Goal: Task Accomplishment & Management: Complete application form

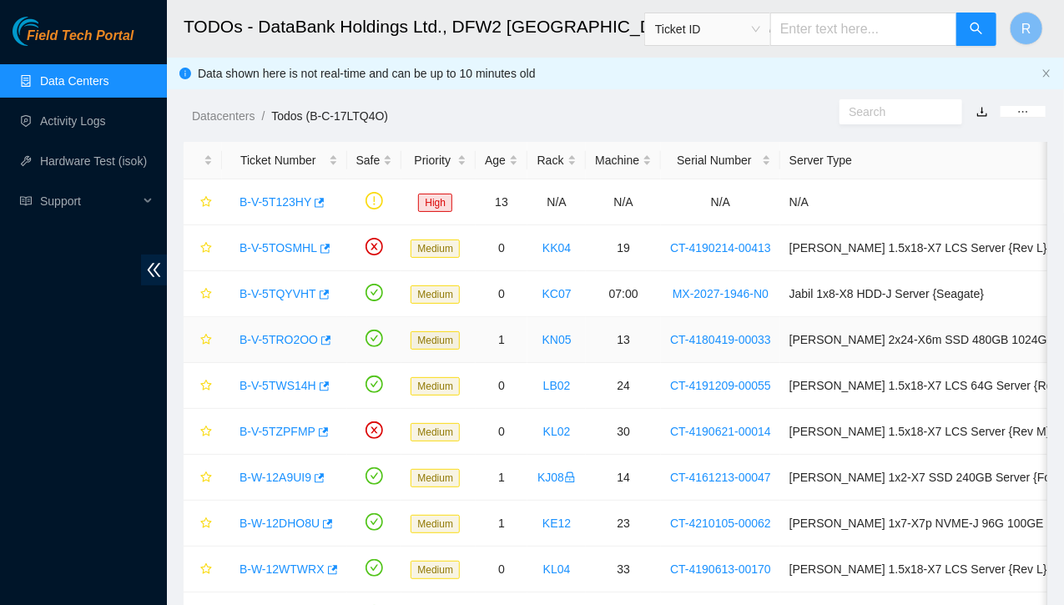
click at [284, 333] on link "B-V-5TRO2OO" at bounding box center [279, 339] width 78 height 13
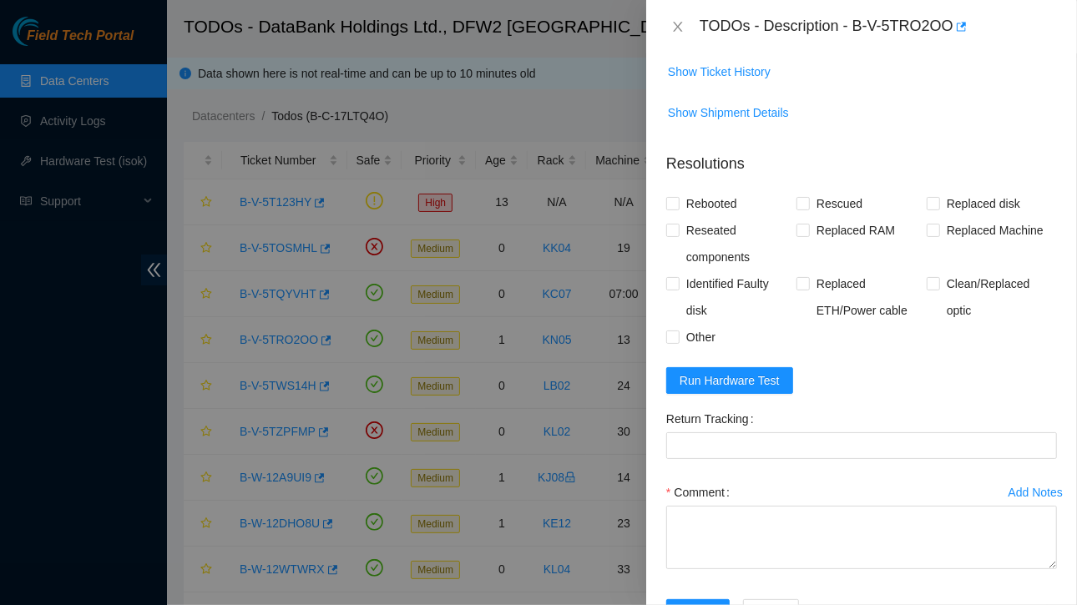
scroll to position [1288, 0]
click at [720, 370] on span "Run Hardware Test" at bounding box center [729, 379] width 100 height 18
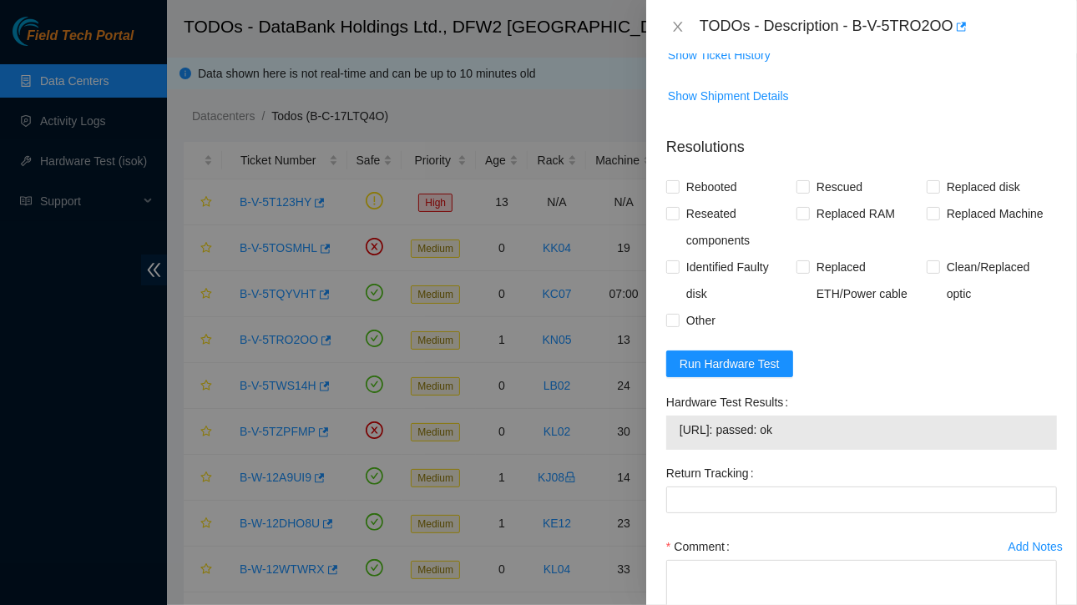
scroll to position [1359, 0]
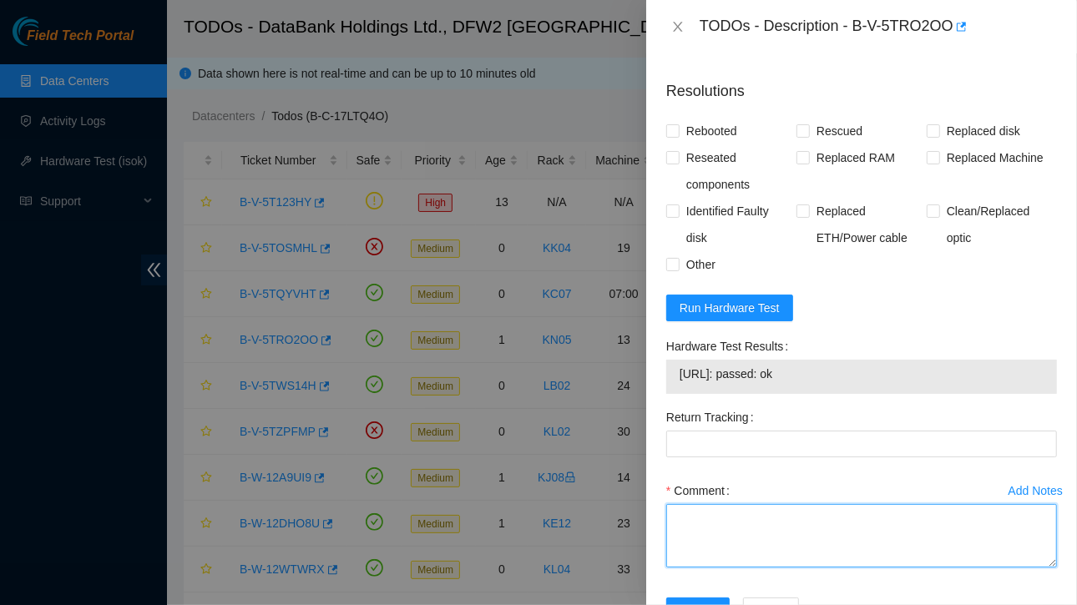
click at [721, 504] on textarea "Comment" at bounding box center [861, 535] width 391 height 63
paste textarea "Ticket:B-V-5TRO2OO Service Order: B-V-5TXBIPN Tracking Numbers: 463470044458 Se…"
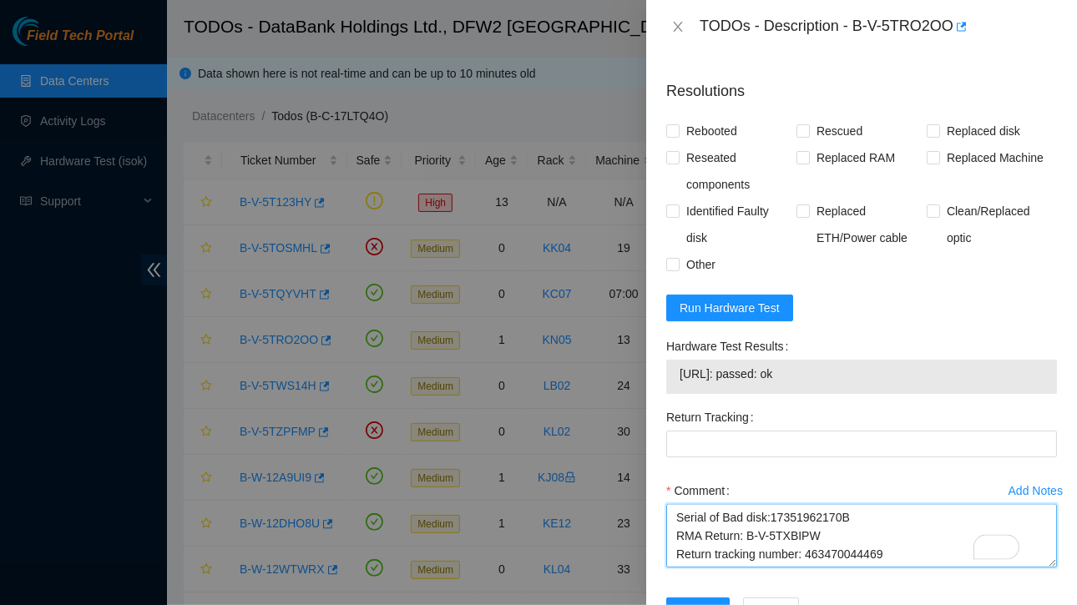
scroll to position [90, 0]
drag, startPoint x: 805, startPoint y: 482, endPoint x: 891, endPoint y: 479, distance: 86.0
click at [891, 504] on textarea "Ticket:B-V-5TRO2OO Service Order: B-V-5TXBIPN Tracking Numbers: 463470044458 Se…" at bounding box center [861, 535] width 391 height 63
type textarea "Ticket:B-V-5TRO2OO Service Order: B-V-5TXBIPN Tracking Numbers: 463470044458 Se…"
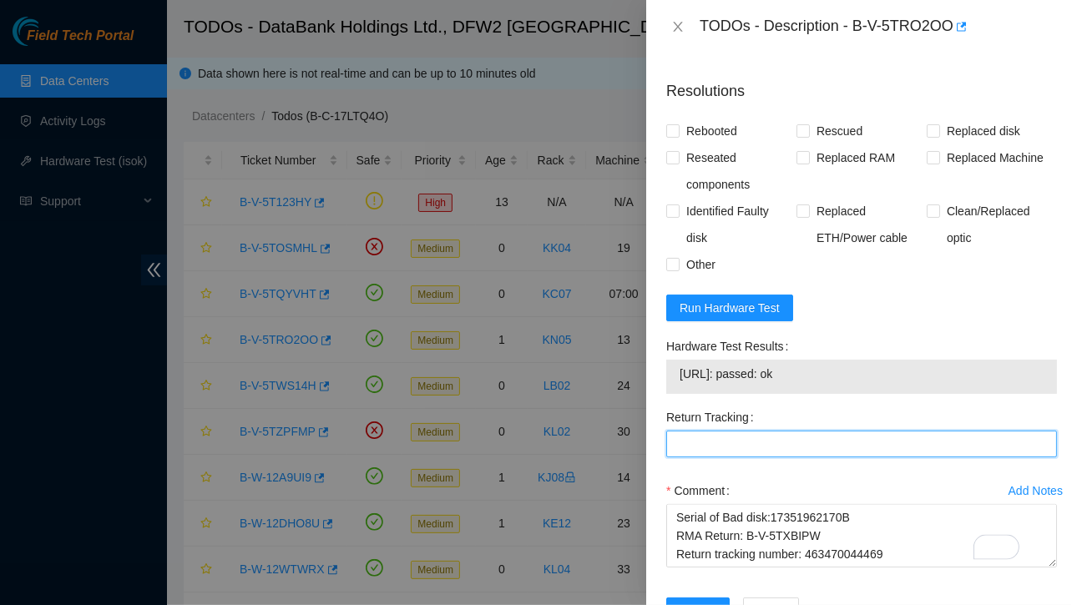
click at [698, 431] on Tracking "Return Tracking" at bounding box center [861, 444] width 391 height 27
paste Tracking "463470044469"
type Tracking "463470044469"
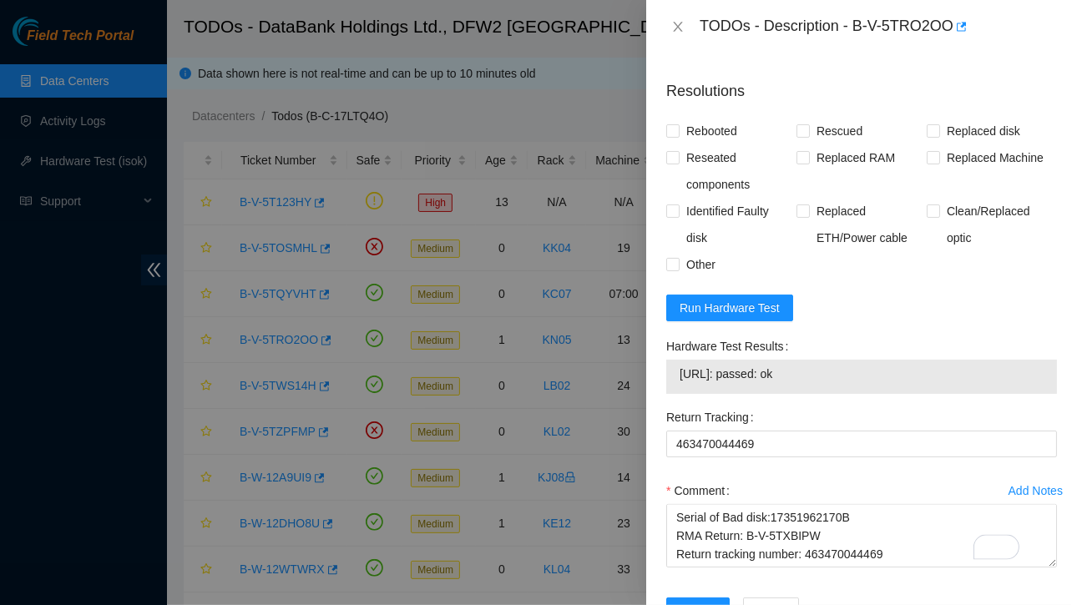
drag, startPoint x: 678, startPoint y: 312, endPoint x: 820, endPoint y: 316, distance: 141.9
click at [820, 360] on div "[URL]: passed: ok" at bounding box center [861, 377] width 391 height 34
copy tbody "[URL]: passed: ok"
click at [703, 504] on textarea "Ticket:B-V-5TRO2OO Service Order: B-V-5TXBIPN Tracking Numbers: 463470044458 Se…" at bounding box center [861, 535] width 391 height 63
paste textarea "[URL]: passed: ok"
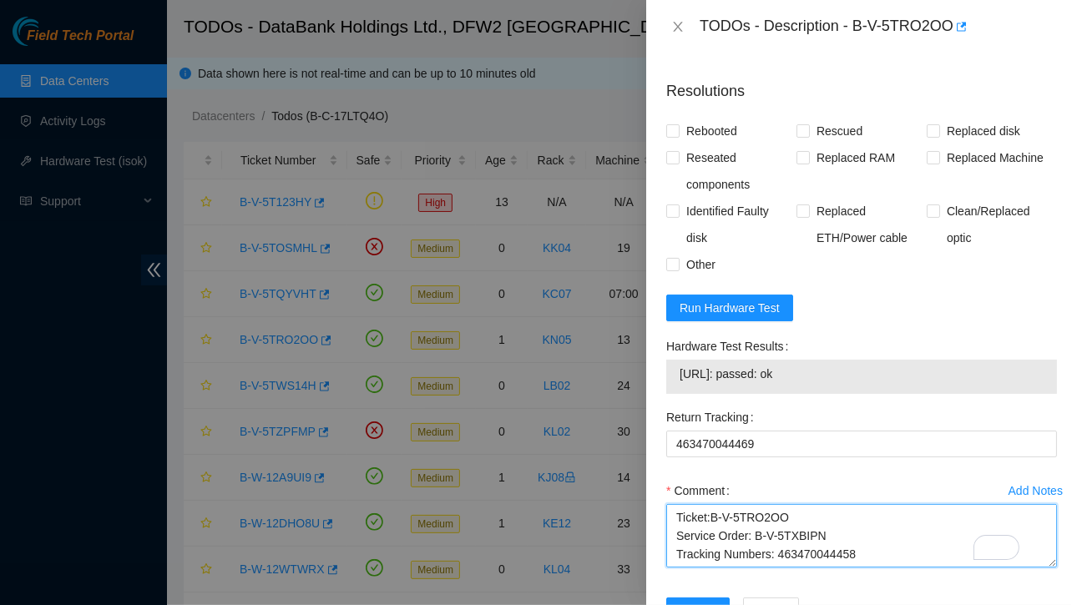
scroll to position [0, 0]
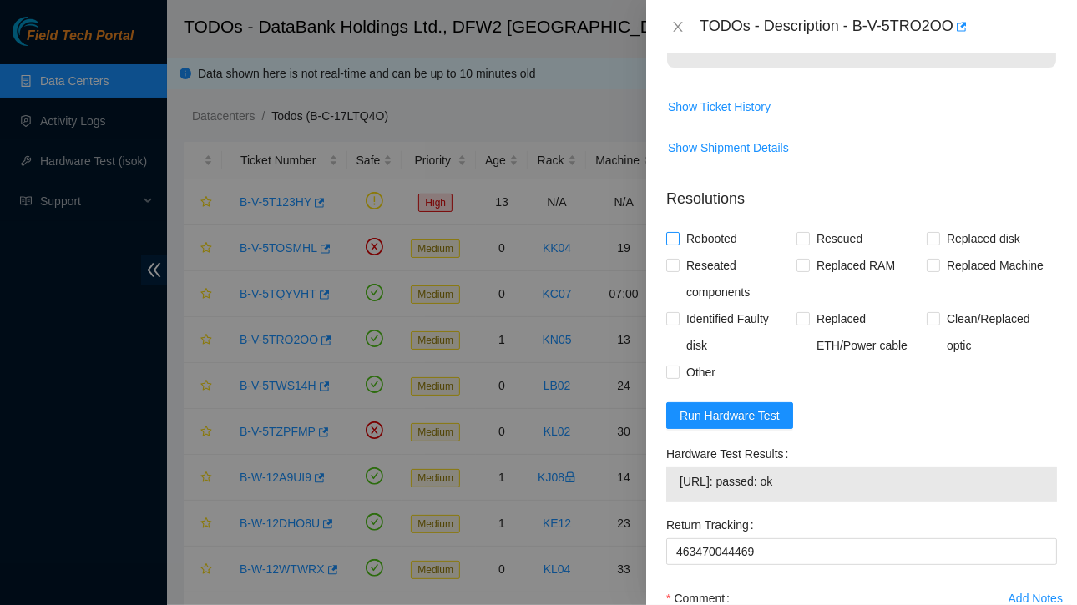
type textarea "Ticket:B-V-5TRO2OO Service Order: B-V-5TXBIPN Tracking Numbers: 463470044458 Se…"
click at [673, 232] on input "Rebooted" at bounding box center [672, 238] width 12 height 12
checkbox input "true"
click at [927, 232] on input "Replaced disk" at bounding box center [933, 238] width 12 height 12
checkbox input "true"
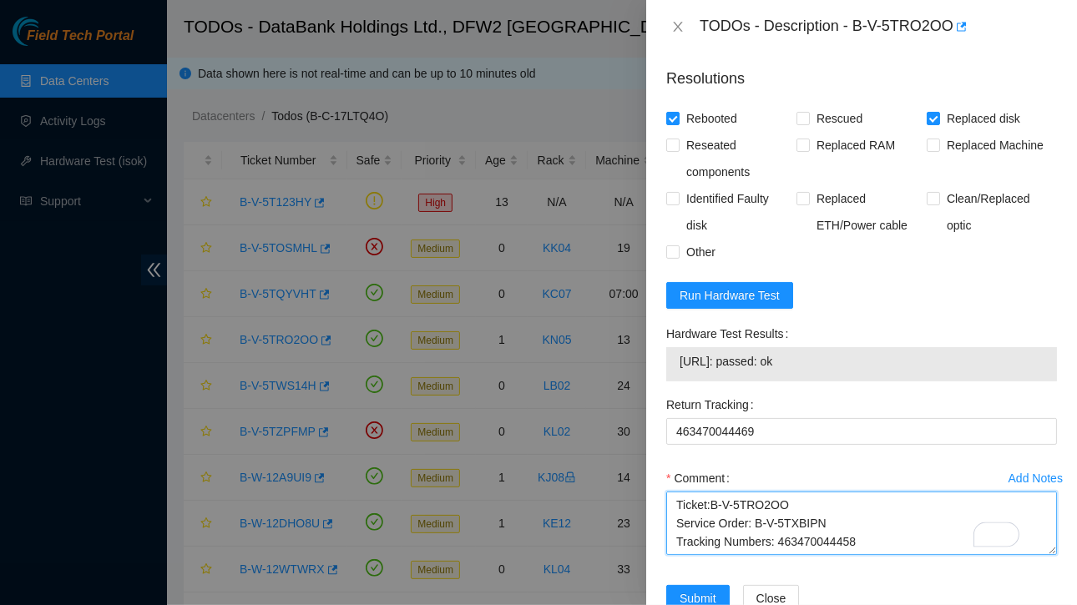
click at [678, 492] on textarea "Ticket:B-V-5TRO2OO Service Order: B-V-5TXBIPN Tracking Numbers: 463470044458 Se…" at bounding box center [861, 523] width 391 height 63
type textarea "Contacted NOCC and got approved Ticket:B-V-5TRO2OO Service Order: B-V-5TXBIPN T…"
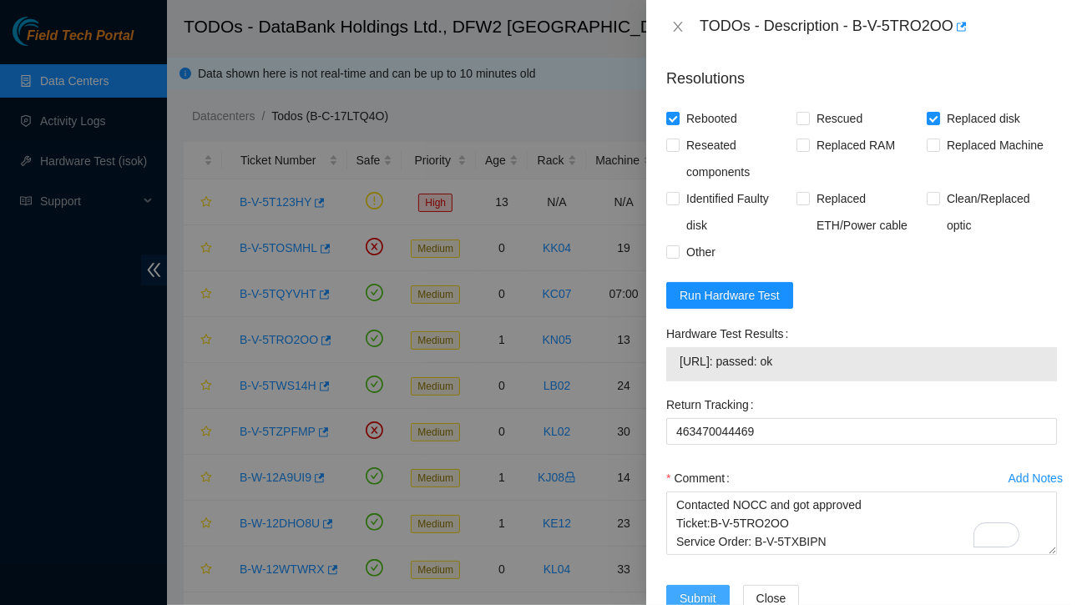
click at [699, 589] on span "Submit" at bounding box center [697, 598] width 37 height 18
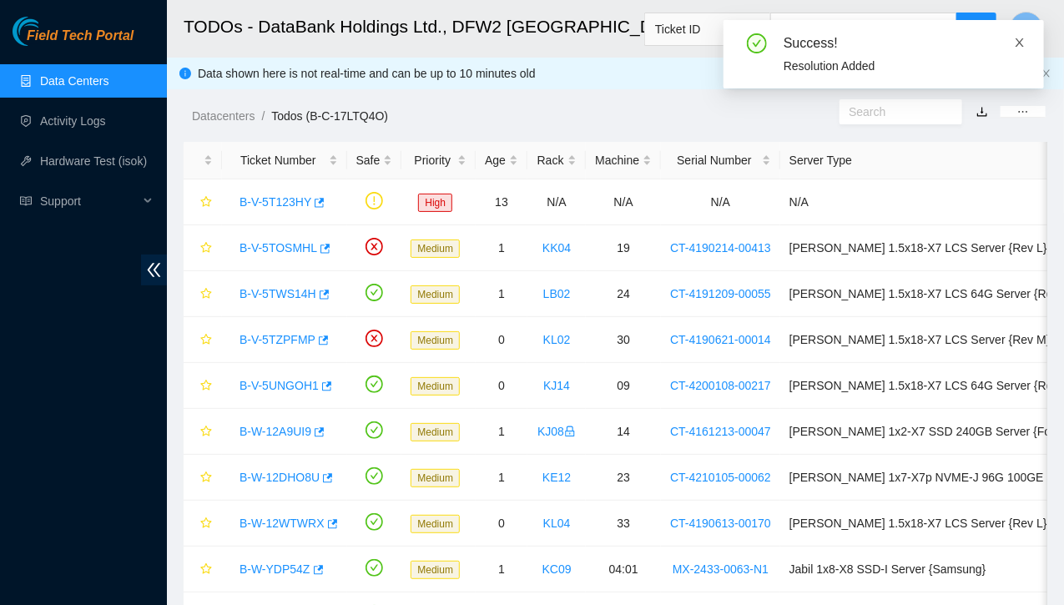
click at [1019, 44] on icon "close" at bounding box center [1020, 42] width 8 height 8
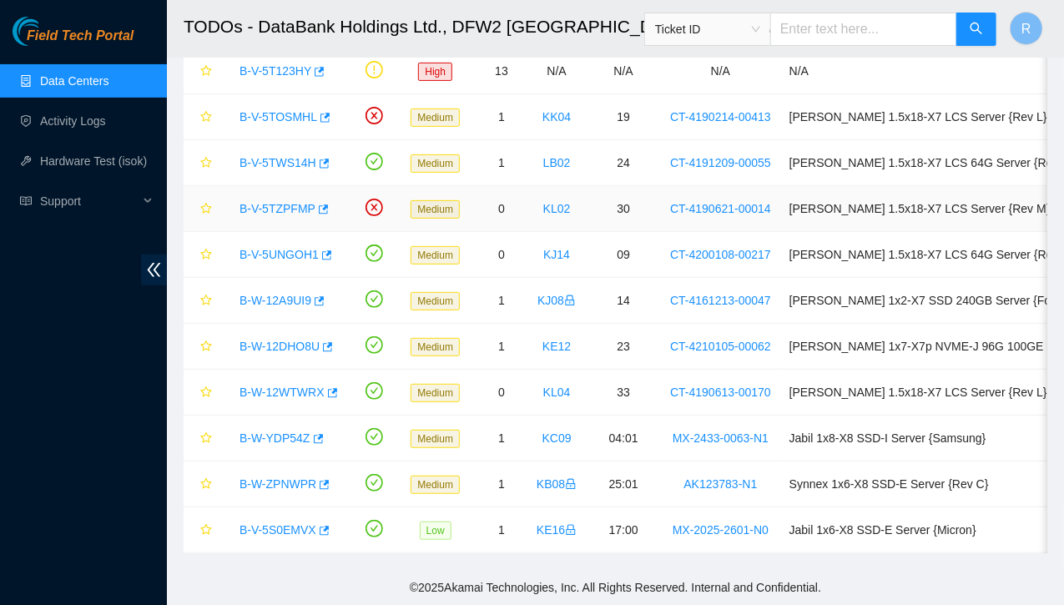
click at [280, 202] on link "B-V-5TZPFMP" at bounding box center [278, 208] width 76 height 13
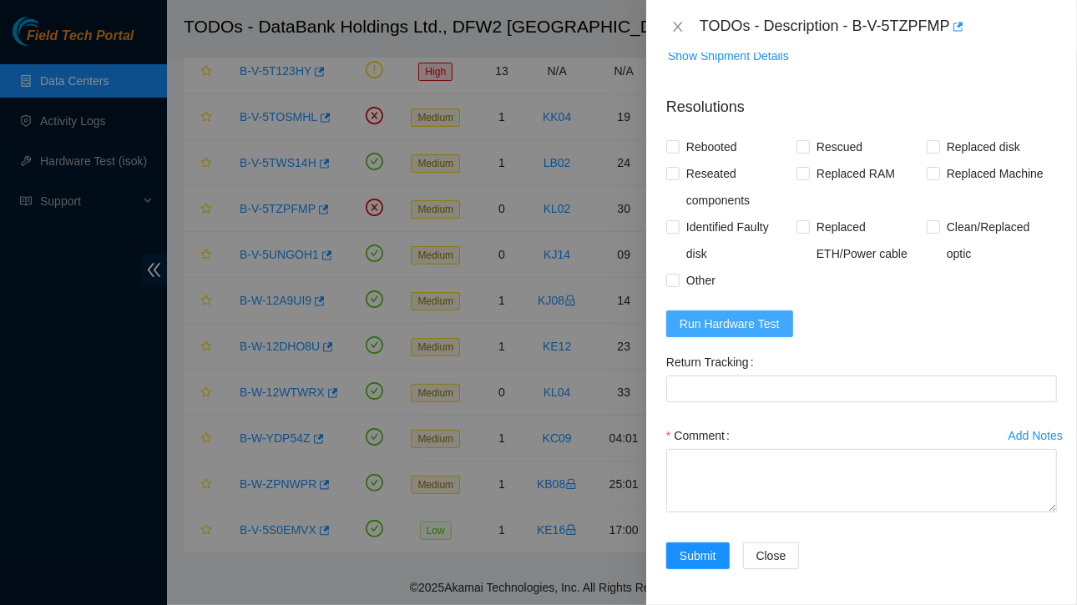
click at [731, 322] on span "Run Hardware Test" at bounding box center [729, 324] width 100 height 18
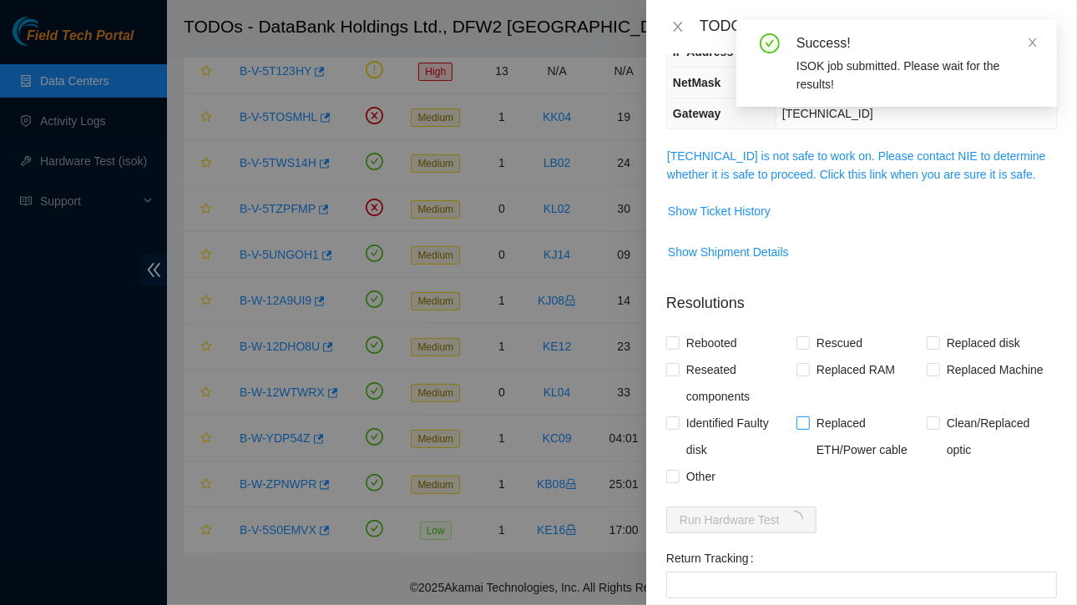
scroll to position [192, 0]
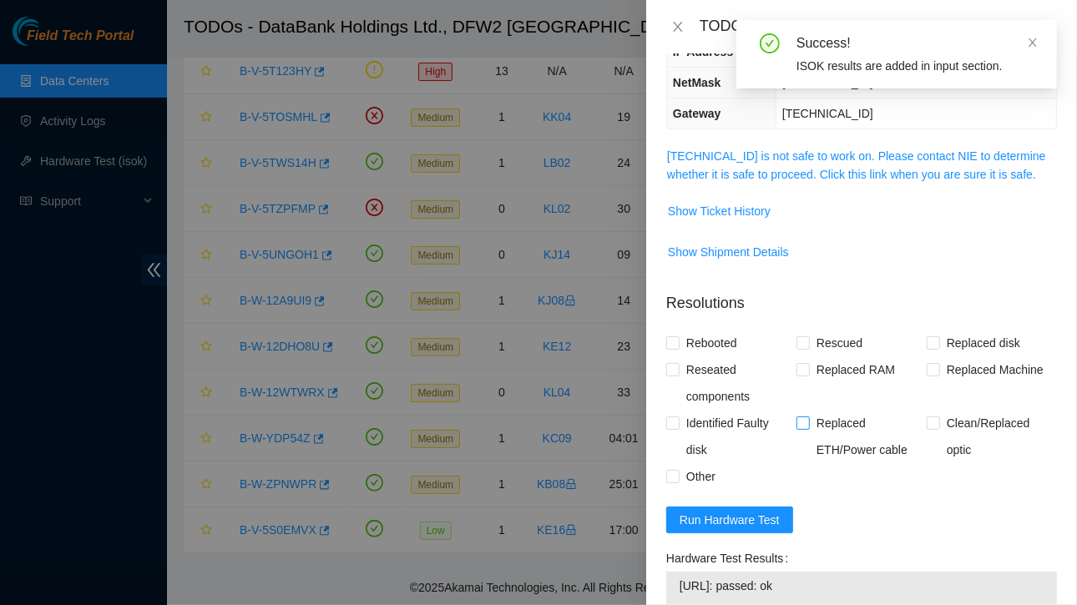
click at [871, 254] on span "Show Shipment Details" at bounding box center [861, 252] width 389 height 27
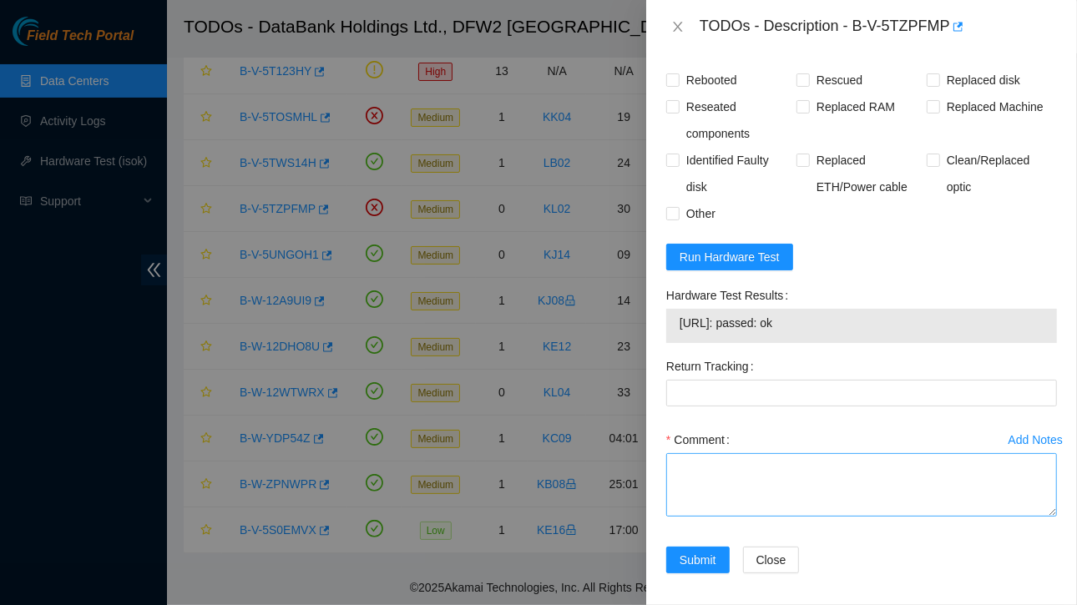
scroll to position [456, 0]
click at [718, 472] on textarea "Comment" at bounding box center [861, 483] width 391 height 63
paste textarea "Ticket:B-V-5TZPFMP Service Order: B-V-5U123Y7 Tracking Numbers: 473665208224 Se…"
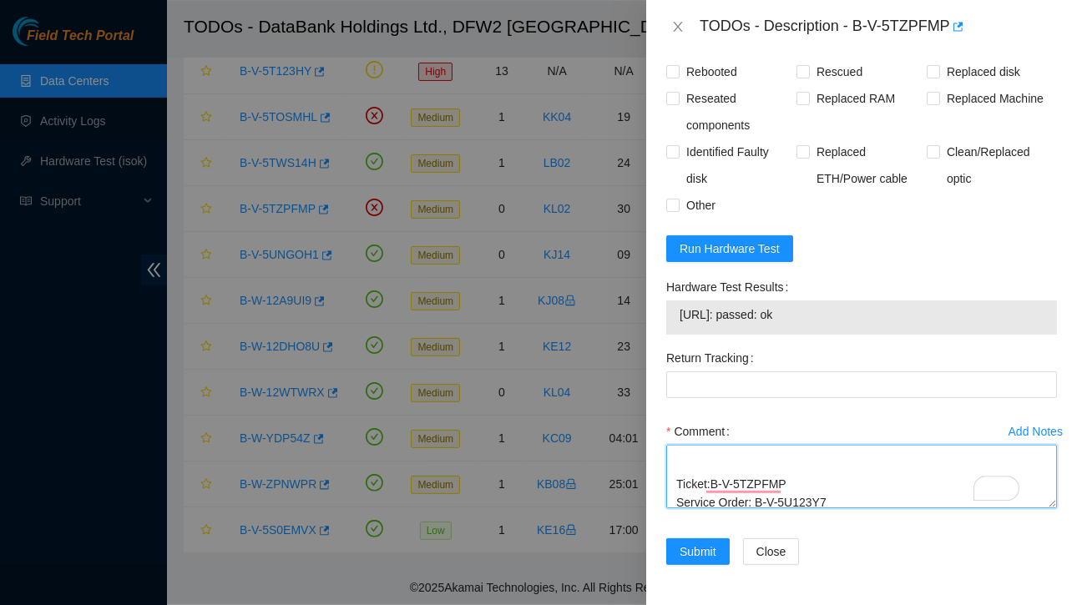
scroll to position [31, 0]
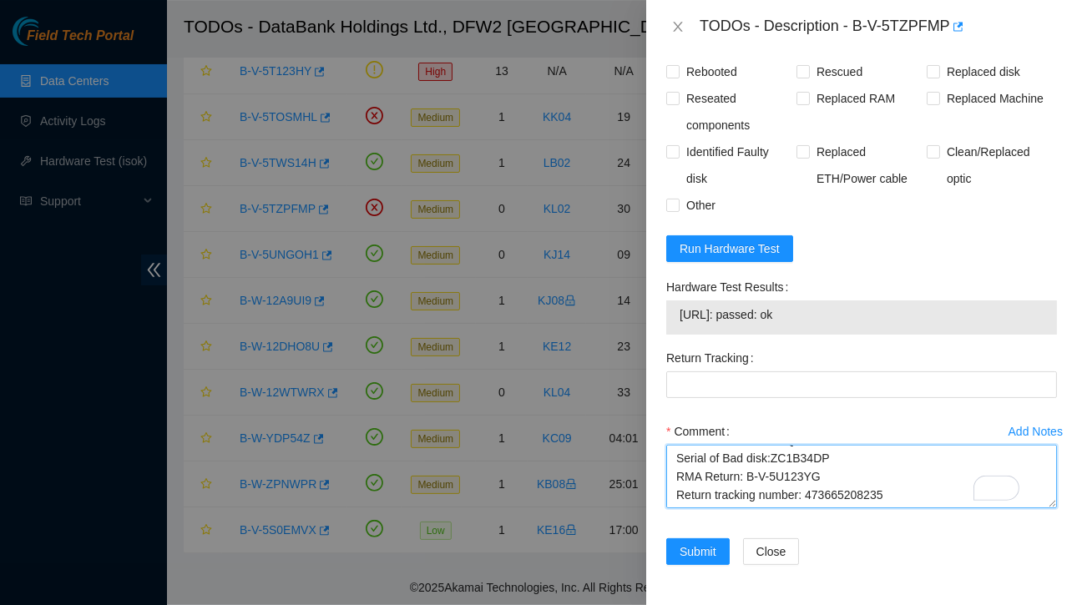
drag, startPoint x: 805, startPoint y: 448, endPoint x: 895, endPoint y: 449, distance: 90.2
click at [895, 449] on textarea "Contacted NOCC and got approved Ticket:B-V-5TZPFMP Service Order: B-V-5U123Y7 T…" at bounding box center [861, 476] width 391 height 63
type textarea "Contacted NOCC and got approved Ticket:B-V-5TZPFMP Service Order: B-V-5U123Y7 T…"
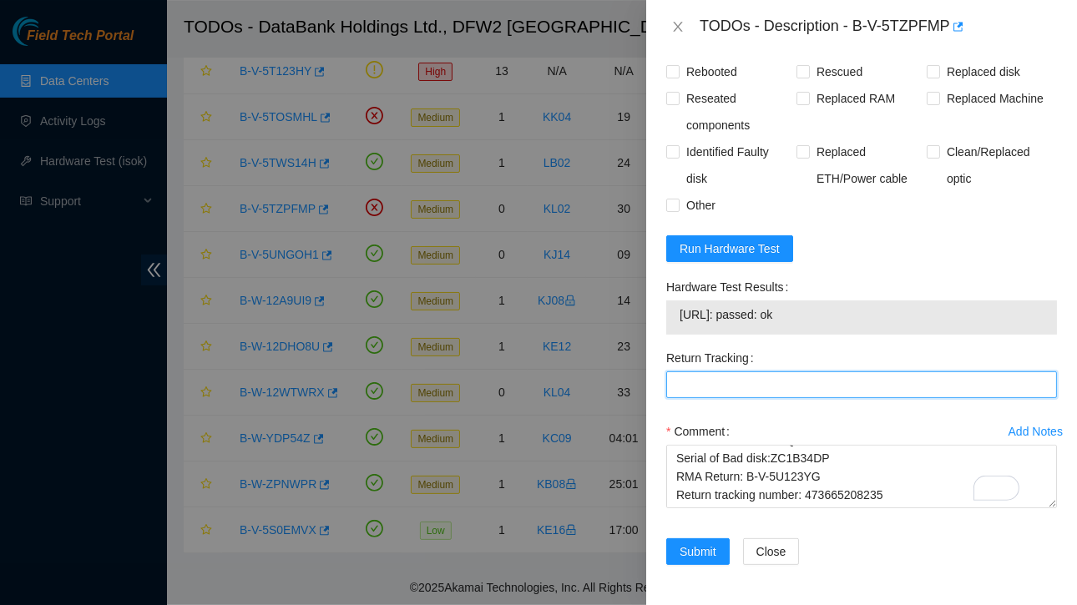
click at [705, 376] on Tracking "Return Tracking" at bounding box center [861, 384] width 391 height 27
paste Tracking "473665208235"
type Tracking "473665208235"
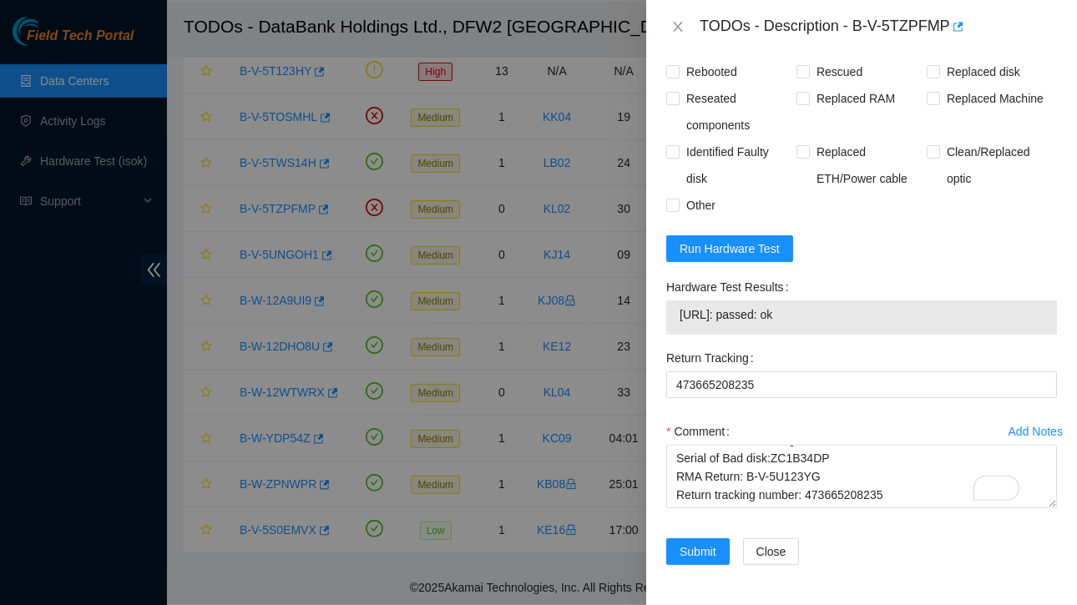
drag, startPoint x: 678, startPoint y: 302, endPoint x: 820, endPoint y: 306, distance: 141.9
click at [820, 306] on div "[URL]: passed: ok" at bounding box center [861, 317] width 391 height 34
copy tbody "[URL]: passed: ok"
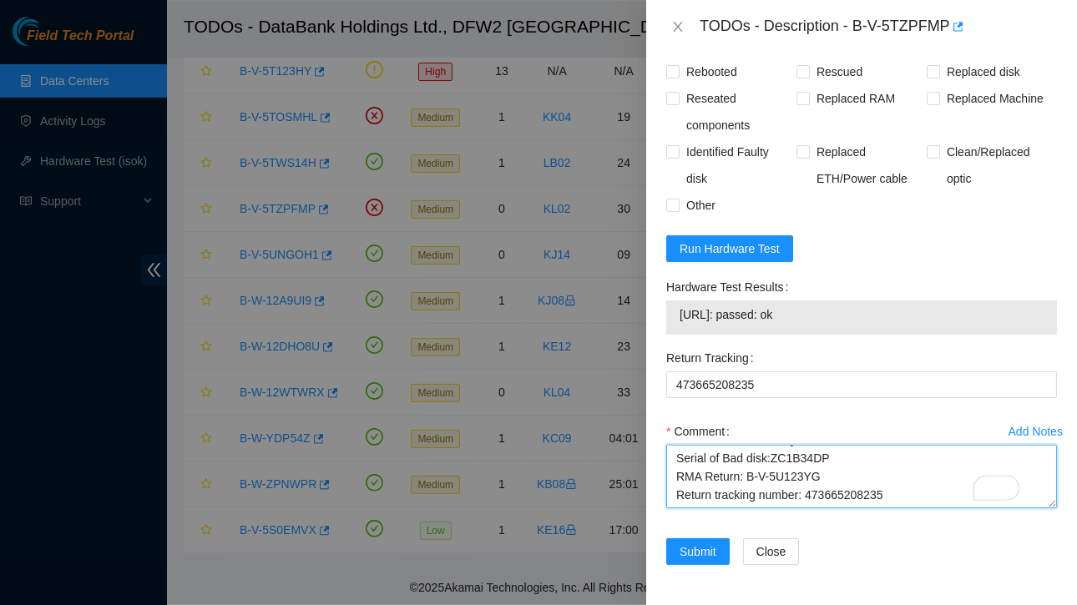
click at [710, 481] on textarea "Contacted NOCC and got approved Ticket:B-V-5TZPFMP Service Order: B-V-5U123Y7 T…" at bounding box center [861, 476] width 391 height 63
paste textarea "[URL]: passed: ok"
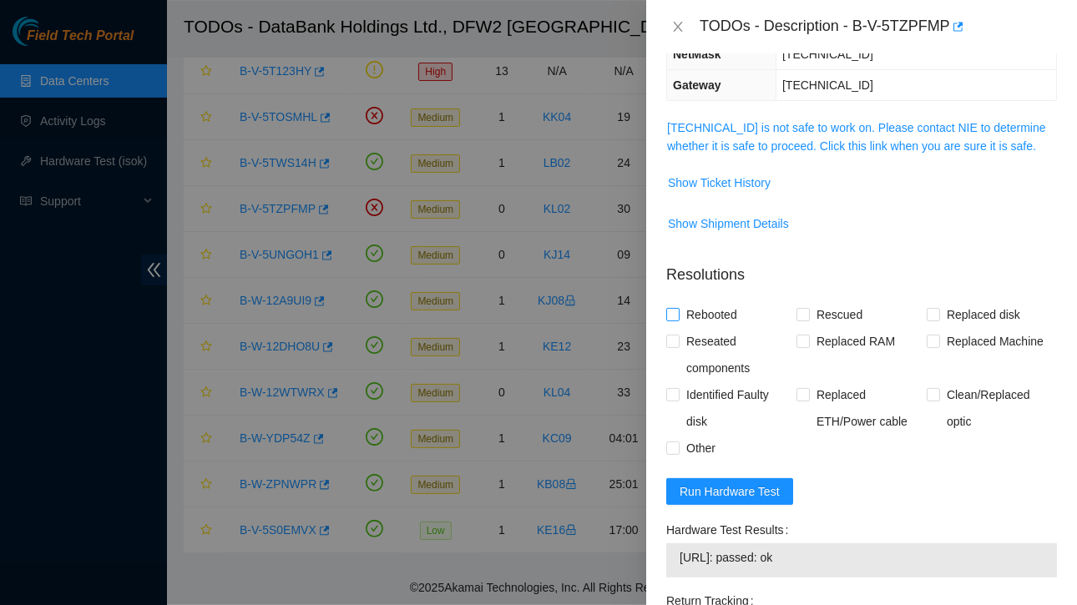
type textarea "Contacted NOCC and got approved Ticket:B-V-5TZPFMP Service Order: B-V-5U123Y7 T…"
click at [672, 310] on input "Rebooted" at bounding box center [672, 314] width 12 height 12
checkbox input "true"
click at [927, 313] on input "Replaced disk" at bounding box center [933, 314] width 12 height 12
checkbox input "true"
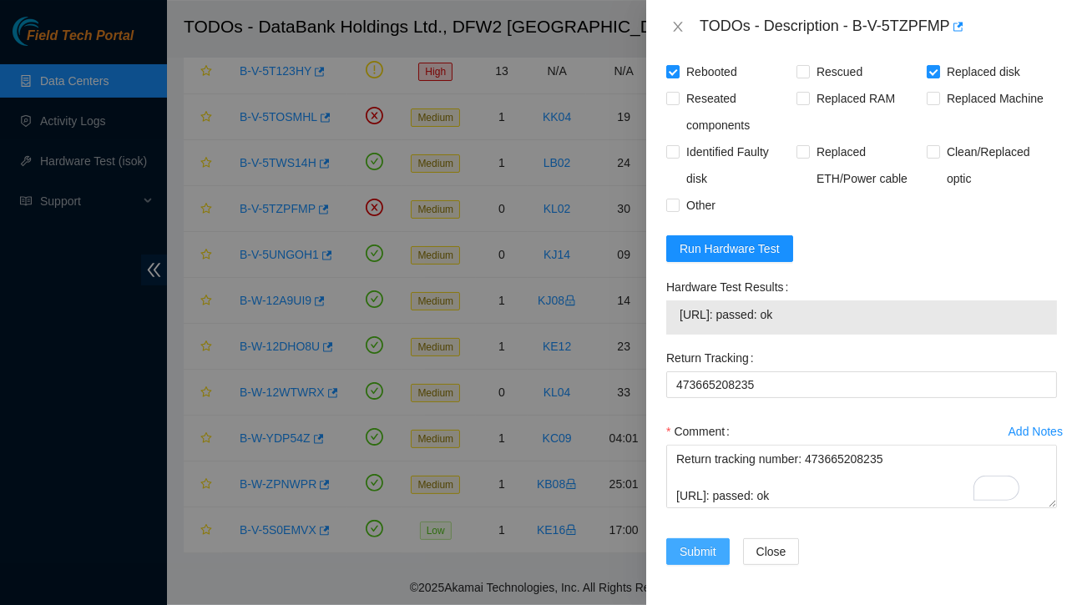
click at [691, 543] on span "Submit" at bounding box center [697, 552] width 37 height 18
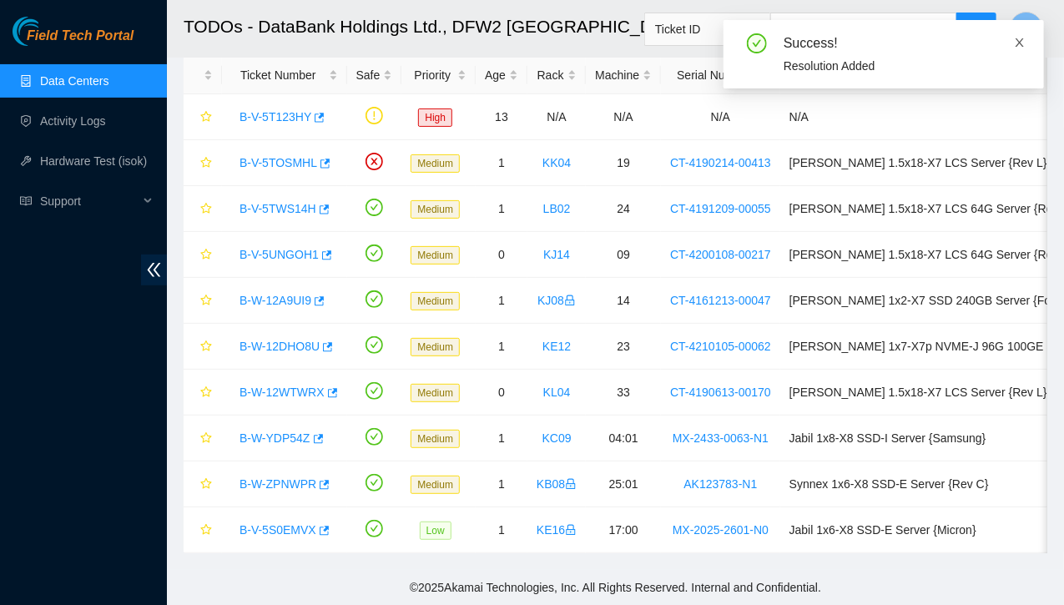
click at [1022, 47] on icon "close" at bounding box center [1020, 43] width 12 height 12
